Goal: Task Accomplishment & Management: Use online tool/utility

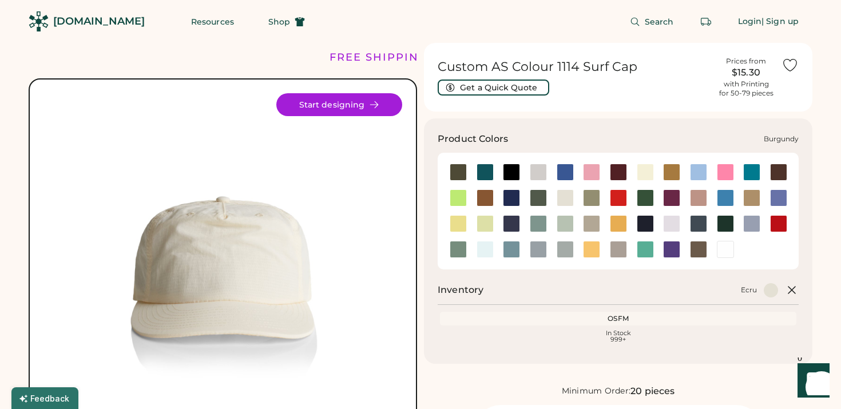
click at [623, 168] on div at bounding box center [618, 172] width 17 height 17
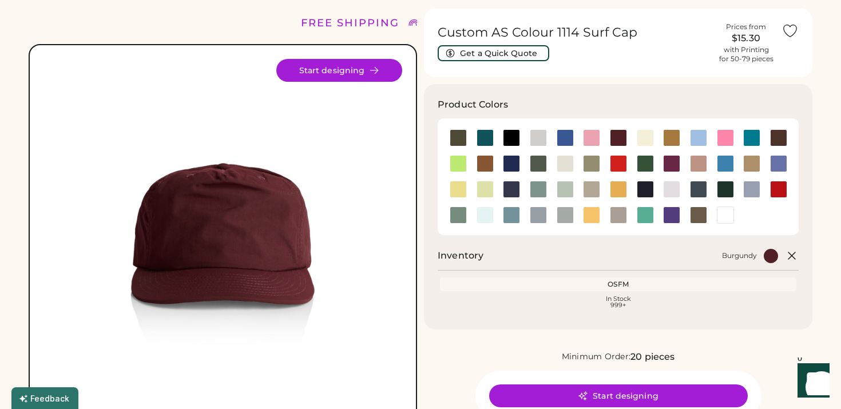
scroll to position [69, 0]
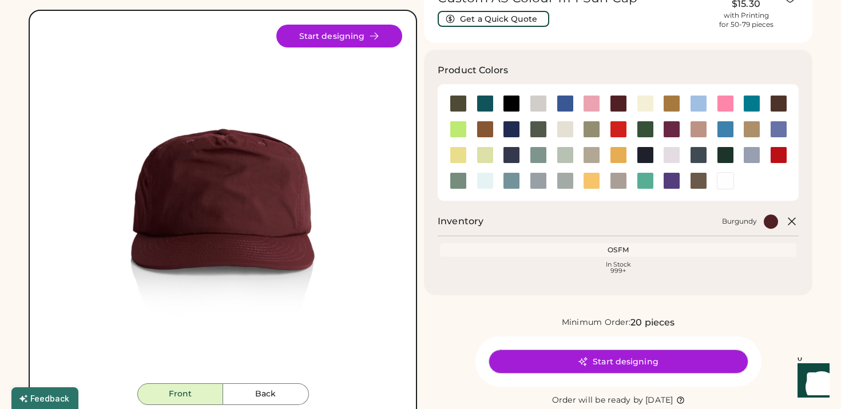
click at [592, 364] on button "Start designing" at bounding box center [618, 361] width 259 height 23
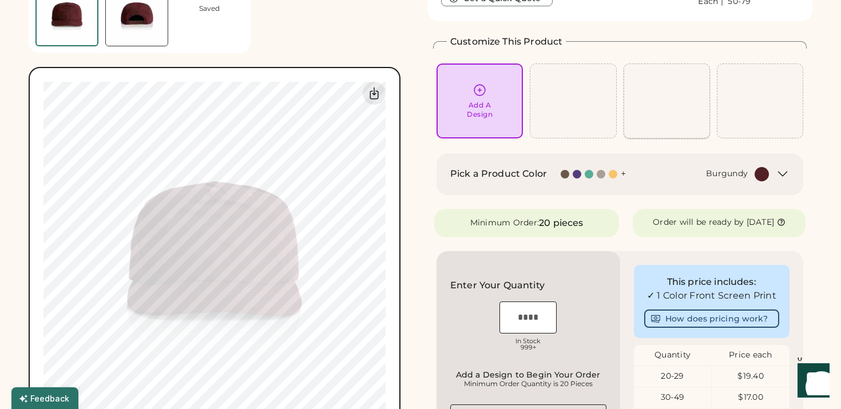
scroll to position [88, 0]
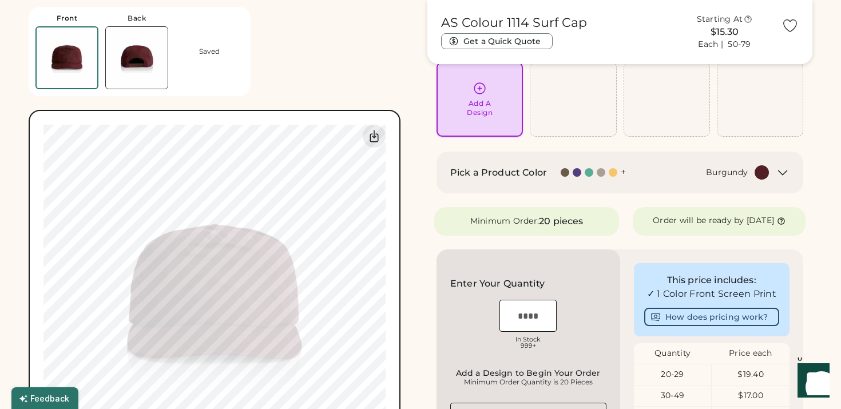
click at [486, 99] on div "Add A Design" at bounding box center [480, 108] width 26 height 18
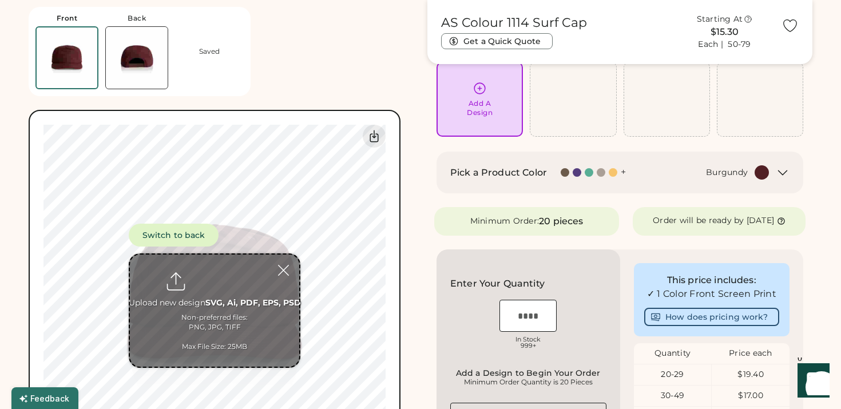
click at [221, 277] on input "file" at bounding box center [214, 311] width 169 height 112
type input "**********"
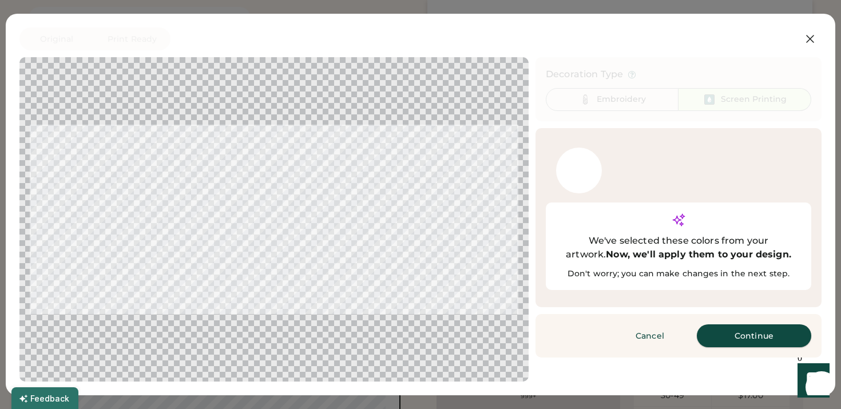
click at [738, 324] on button "Continue" at bounding box center [754, 335] width 114 height 23
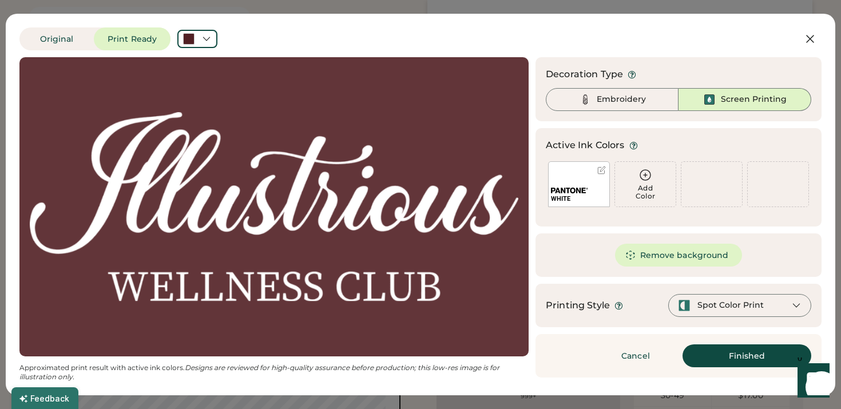
click at [720, 308] on div "Spot Color Print" at bounding box center [730, 305] width 66 height 11
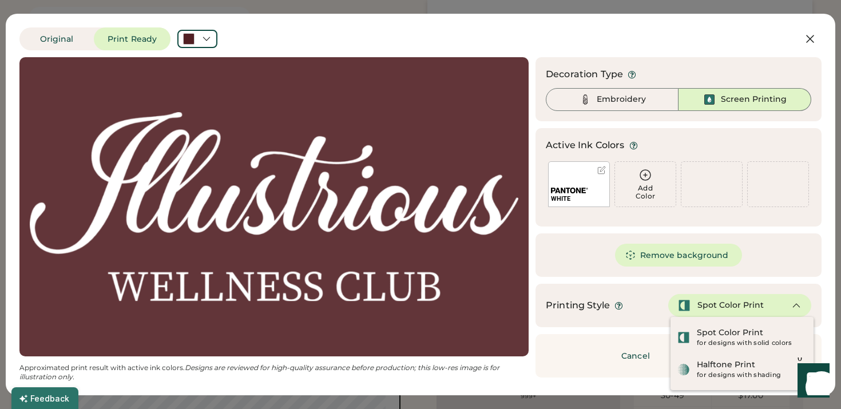
scroll to position [97, 0]
click at [647, 297] on div "Printing Style Spot Color Print" at bounding box center [678, 305] width 265 height 23
click at [572, 242] on div "Remove background" at bounding box center [679, 254] width 286 height 43
click at [693, 57] on div "Original Print Ready Updating Image Approximated print result with active ink c…" at bounding box center [420, 204] width 802 height 354
click at [617, 97] on div "Embroidery" at bounding box center [621, 99] width 49 height 11
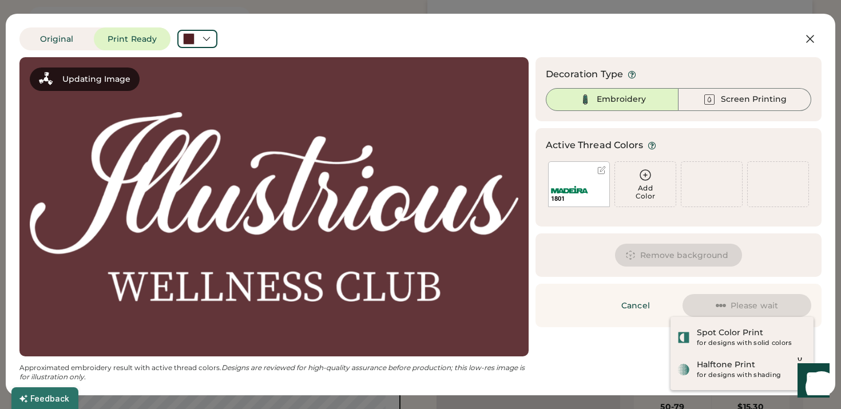
click at [637, 350] on div "Updating Image Approximated embroidery result with active thread colors. Design…" at bounding box center [420, 219] width 802 height 324
